Goal: Task Accomplishment & Management: Manage account settings

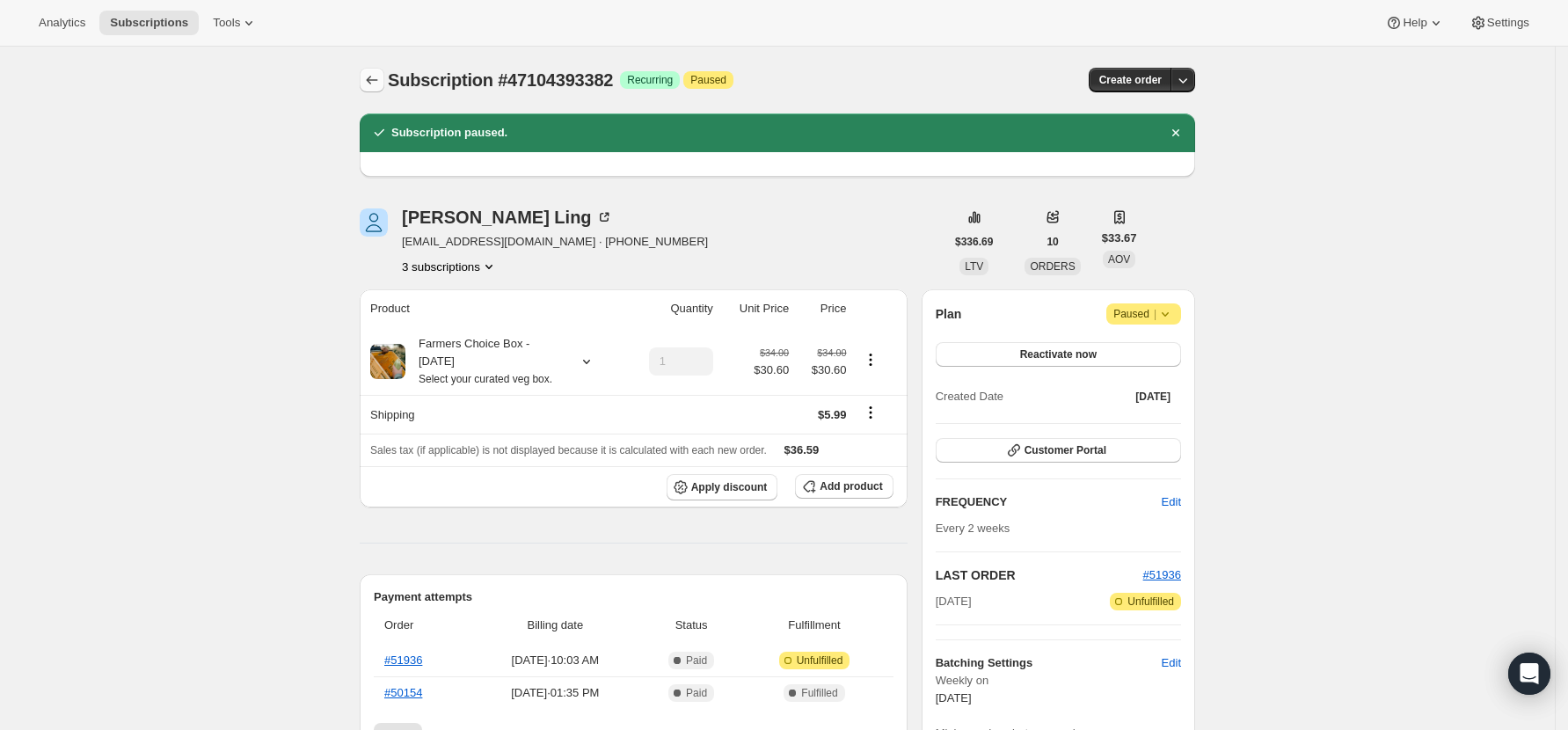
click at [380, 73] on icon "Subscriptions" at bounding box center [372, 80] width 18 height 18
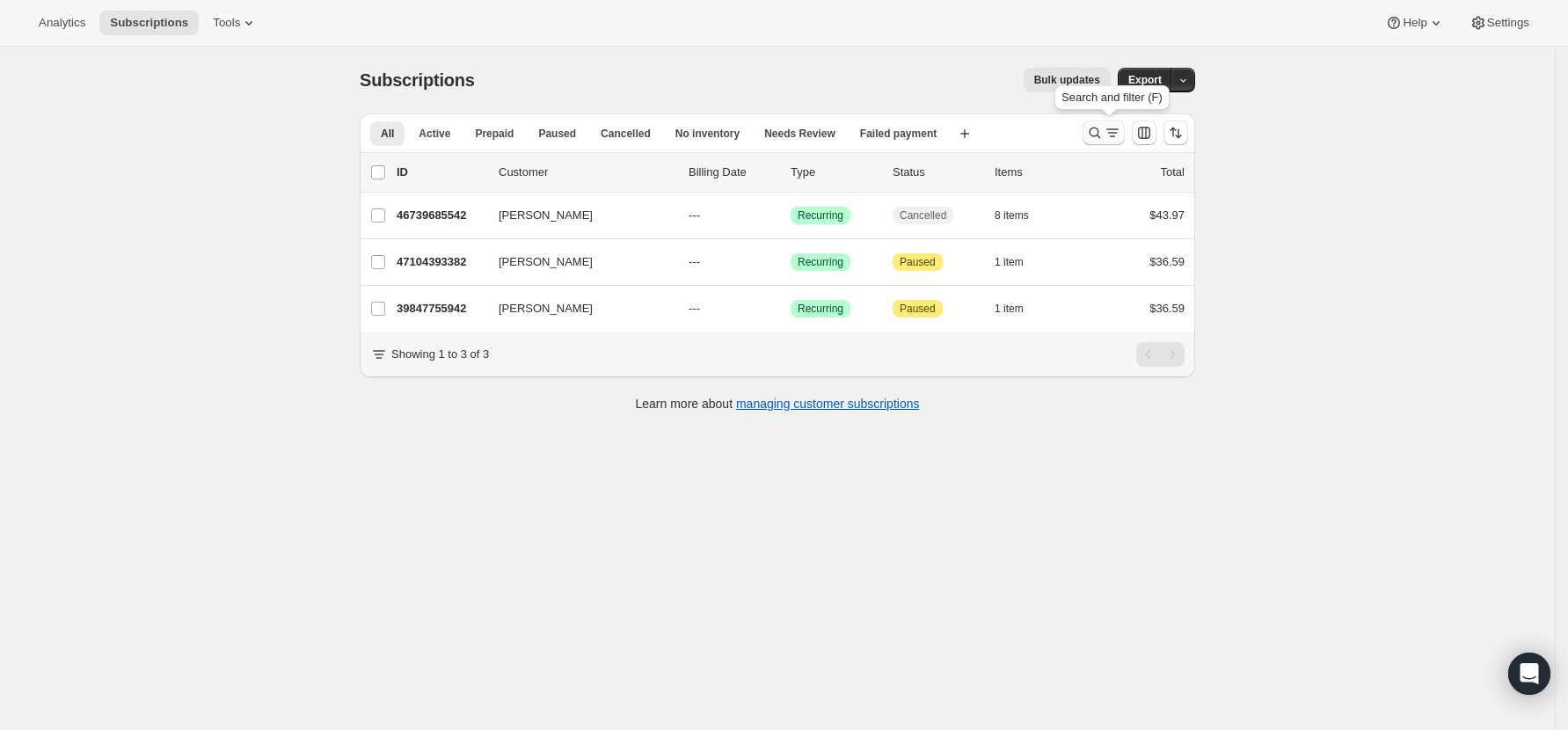
click at [1101, 121] on button "Search and filter results" at bounding box center [1103, 132] width 42 height 25
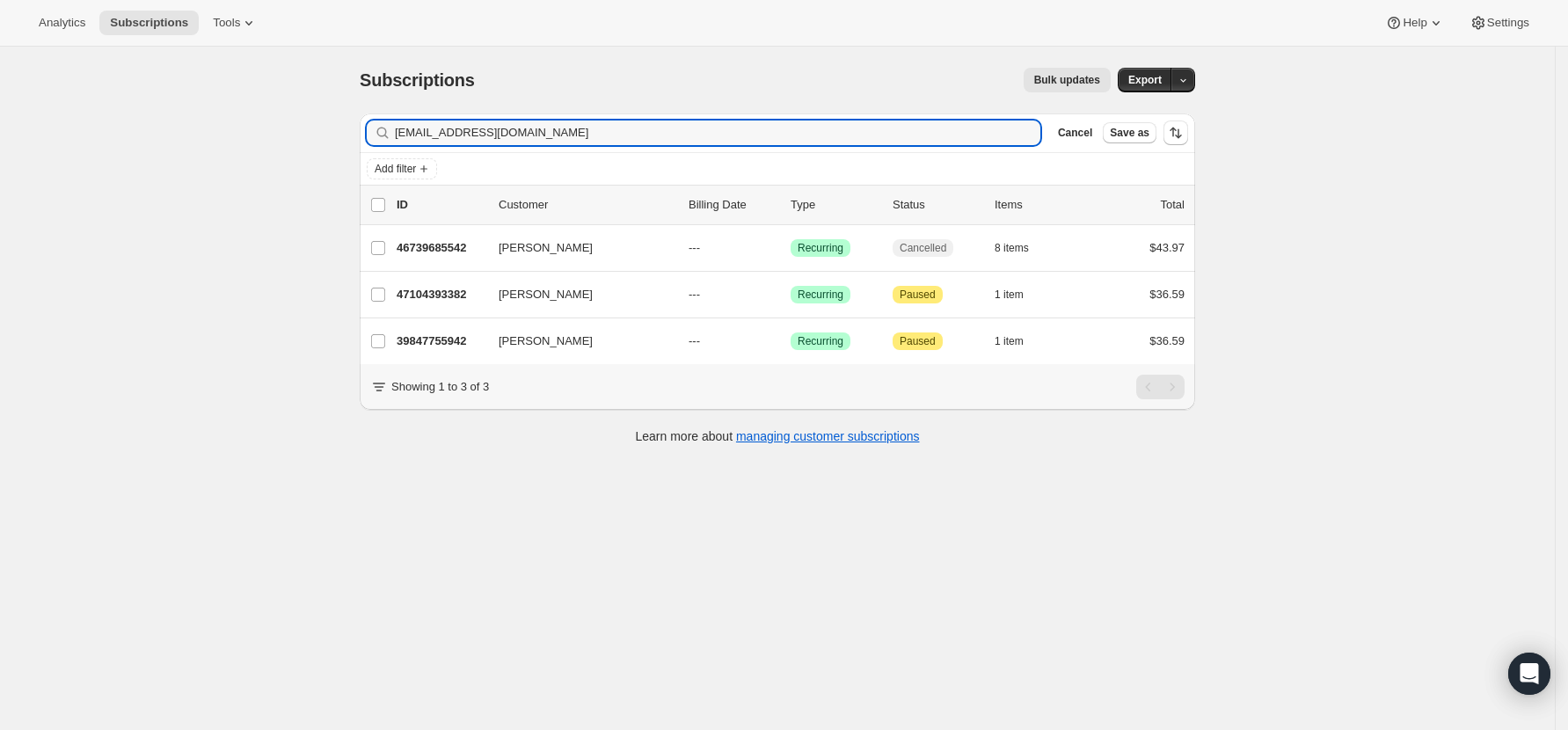
drag, startPoint x: 549, startPoint y: 133, endPoint x: 6, endPoint y: 130, distance: 543.0
click at [6, 130] on div "Subscriptions. This page is ready Subscriptions Bulk updates More actions Bulk …" at bounding box center [778, 411] width 1555 height 730
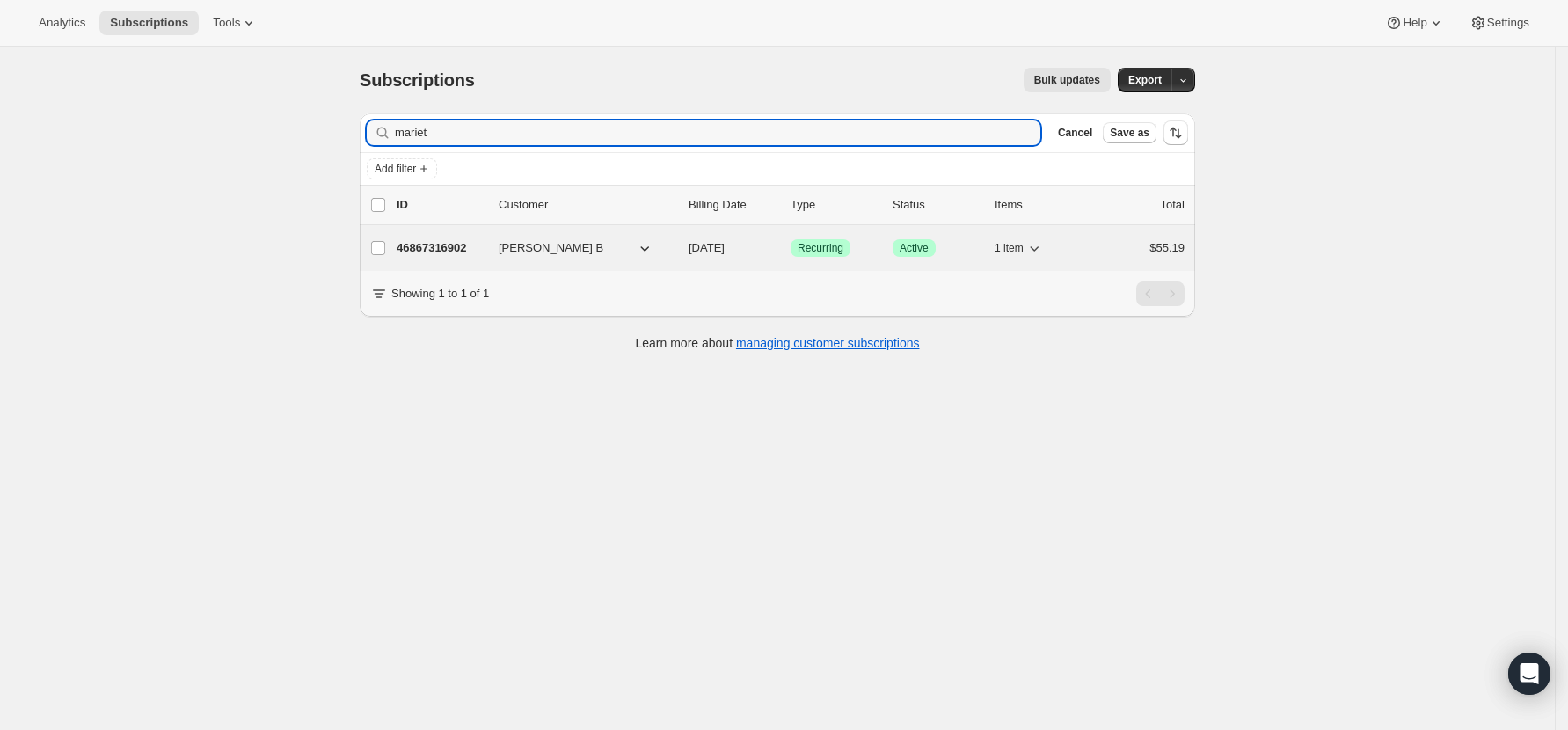
type input "mariet"
click at [426, 244] on p "46867316902" at bounding box center [440, 248] width 88 height 18
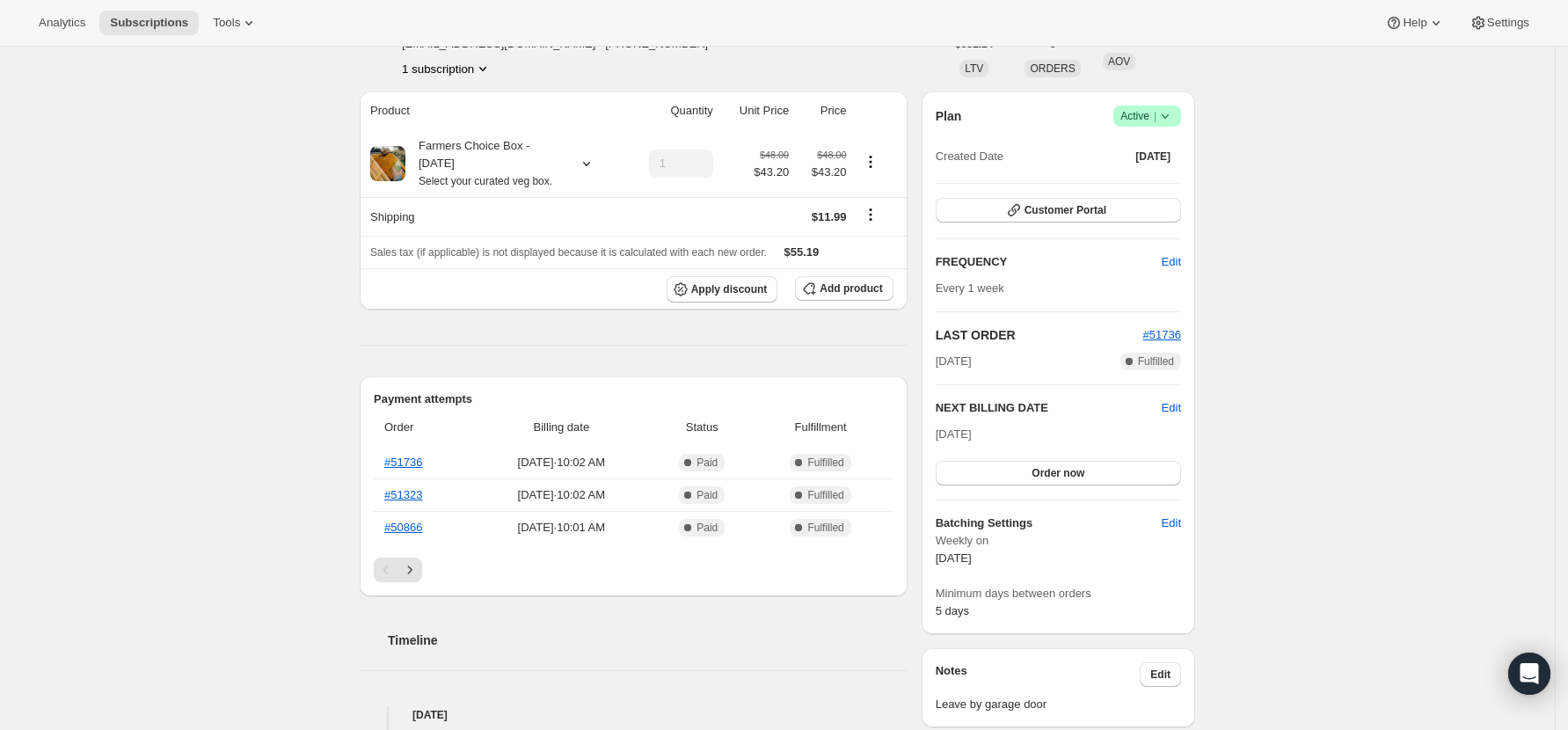
scroll to position [234, 0]
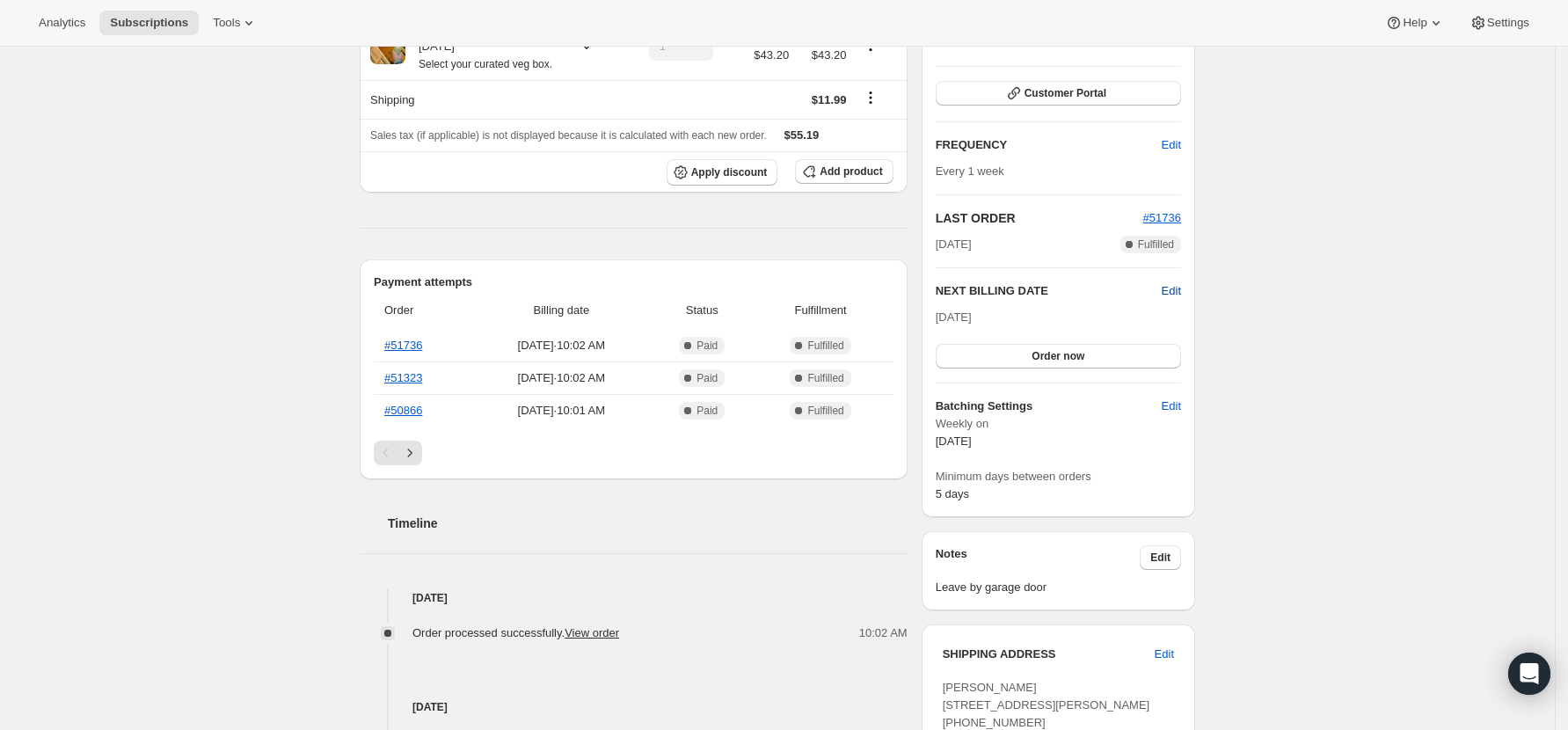
click at [1181, 290] on span "Edit" at bounding box center [1171, 291] width 20 height 18
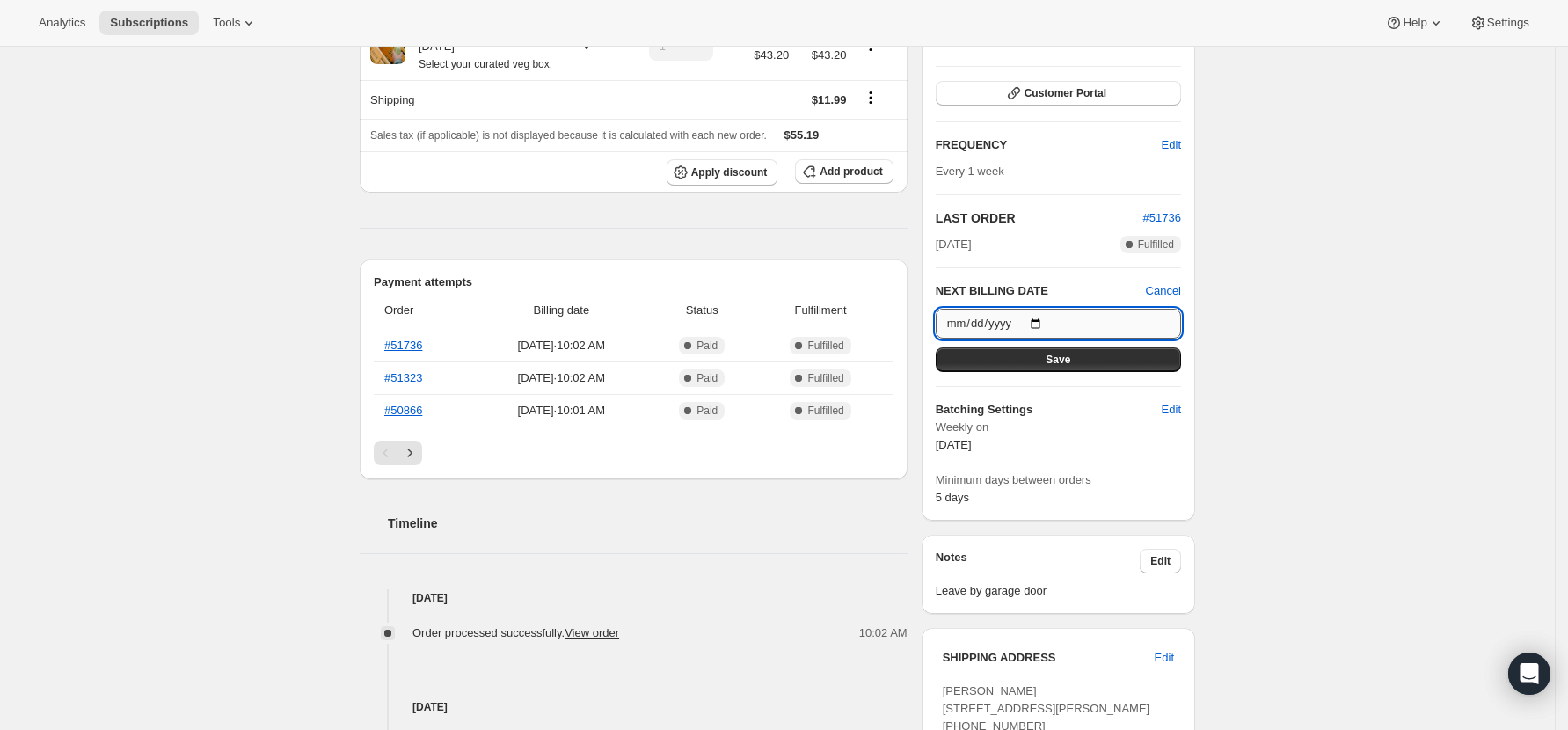
click at [1044, 319] on input "2025-09-20" at bounding box center [1058, 324] width 245 height 30
type input "2025-09-27"
click at [1088, 363] on button "Save" at bounding box center [1058, 359] width 245 height 25
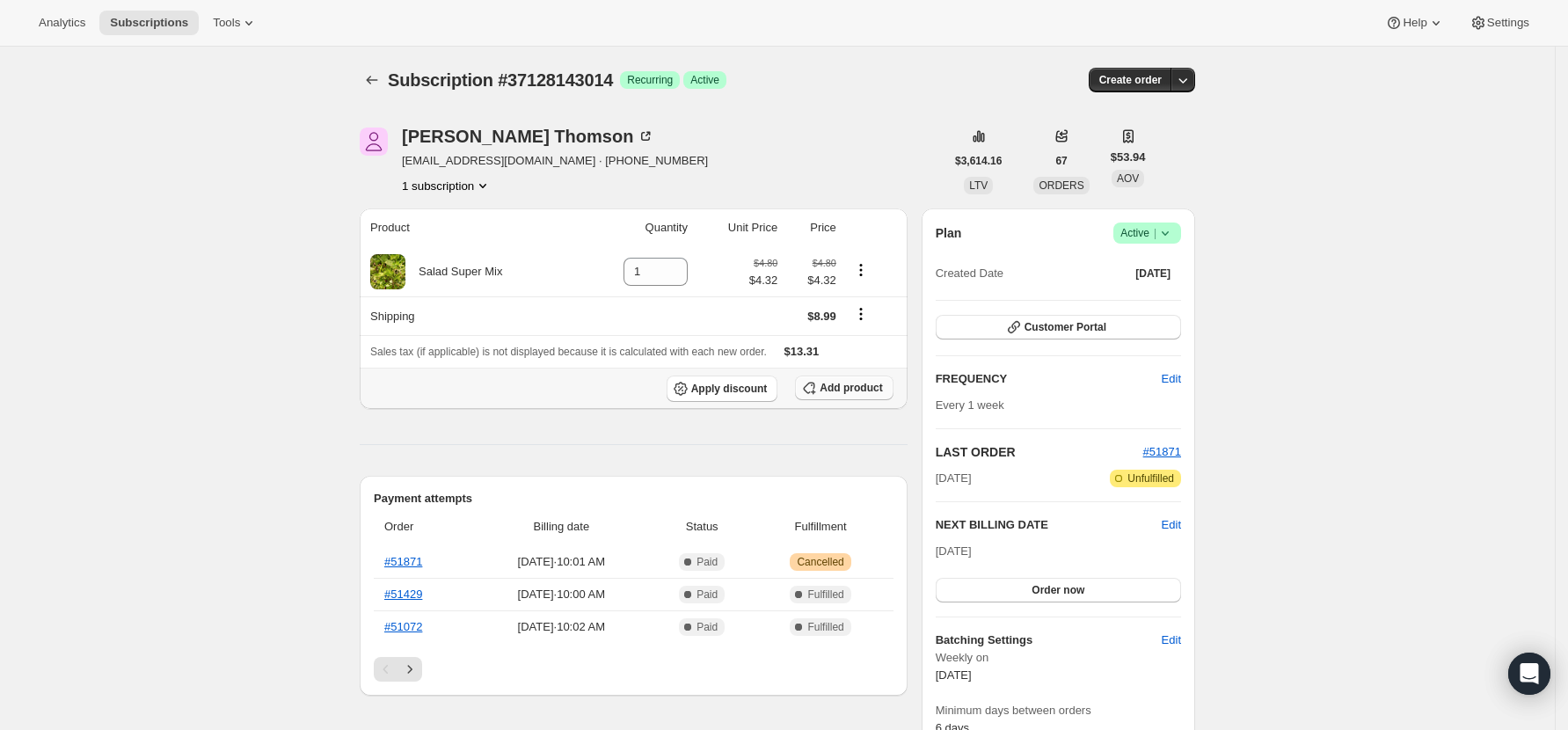
click at [871, 392] on span "Add product" at bounding box center [850, 388] width 62 height 14
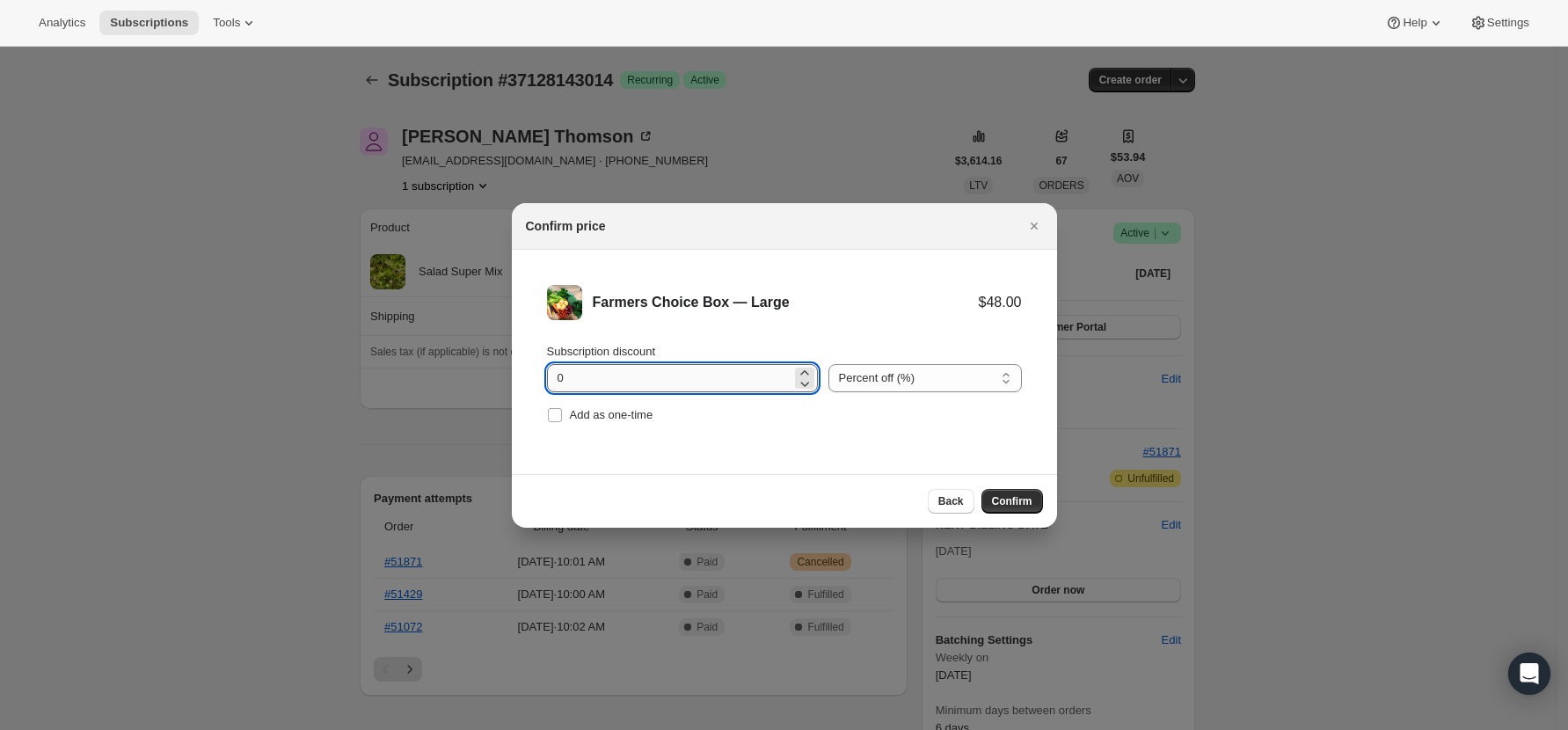
click at [594, 376] on input "0" at bounding box center [669, 378] width 244 height 29
drag, startPoint x: 594, startPoint y: 376, endPoint x: 490, endPoint y: 376, distance: 104.0
type input "10"
click at [1013, 502] on span "Confirm" at bounding box center [1012, 501] width 40 height 14
